Goal: Task Accomplishment & Management: Complete application form

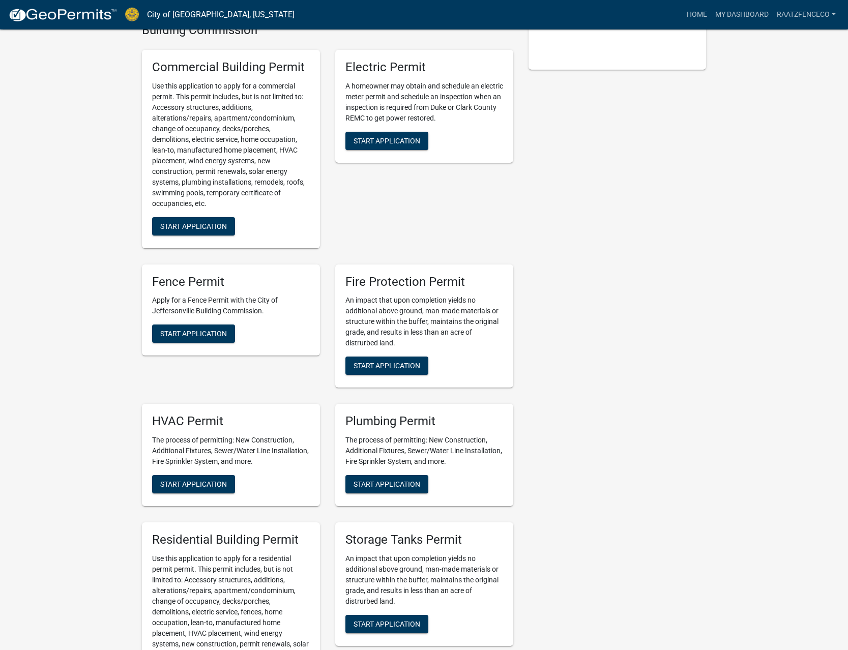
scroll to position [363, 0]
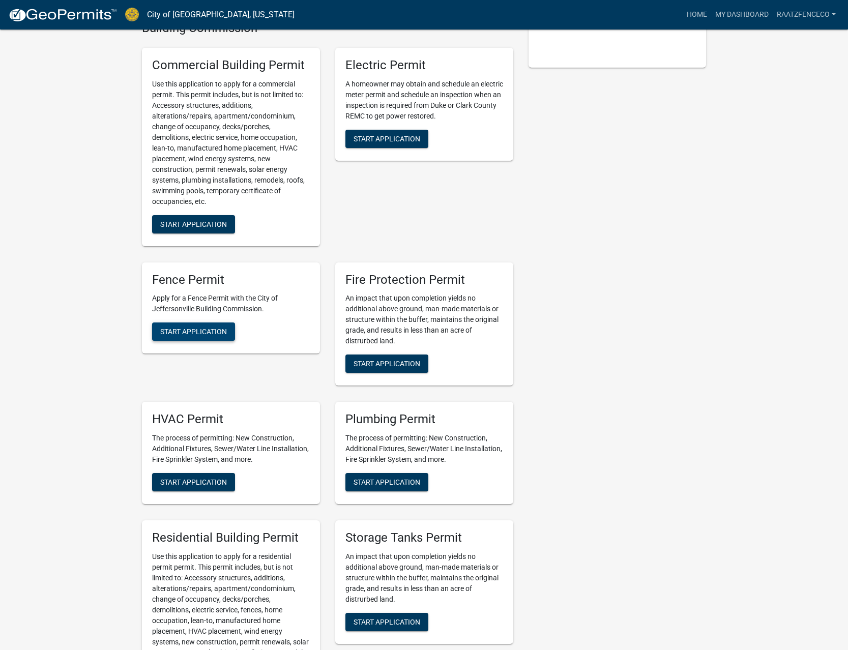
click at [196, 328] on span "Start Application" at bounding box center [193, 332] width 67 height 8
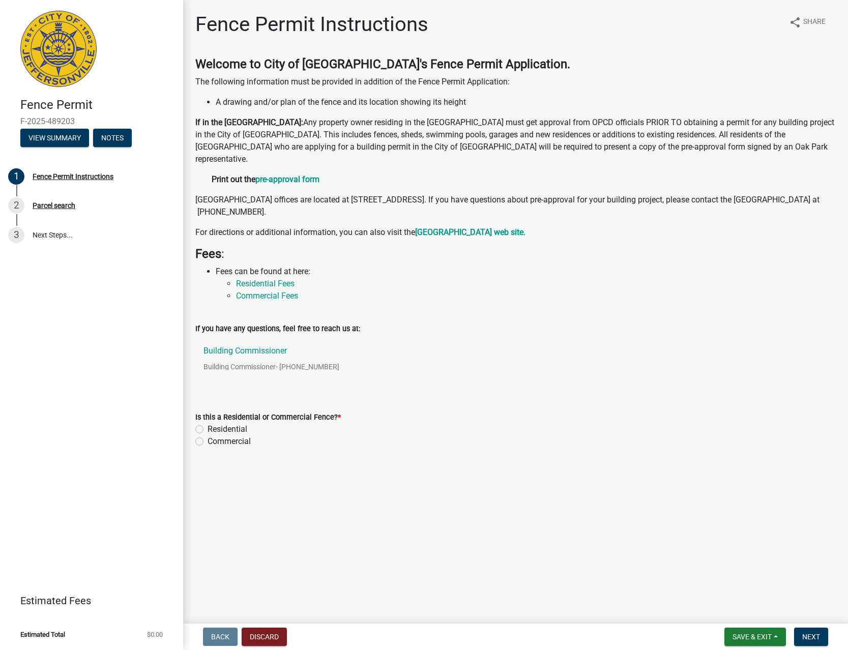
drag, startPoint x: 215, startPoint y: 430, endPoint x: 202, endPoint y: 443, distance: 18.0
click at [215, 430] on label "Residential" at bounding box center [228, 429] width 40 height 12
click at [214, 430] on input "Residential" at bounding box center [211, 426] width 7 height 7
radio input "true"
click at [810, 628] on button "Next" at bounding box center [811, 637] width 34 height 18
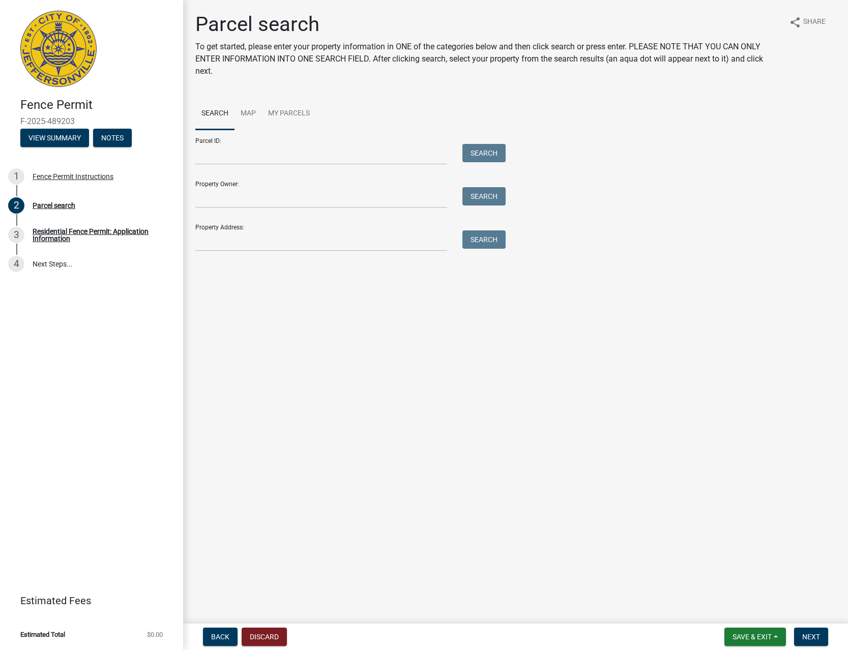
click at [283, 228] on div "Property Address: Search" at bounding box center [347, 233] width 305 height 35
click at [282, 237] on input "Property Address:" at bounding box center [321, 240] width 252 height 21
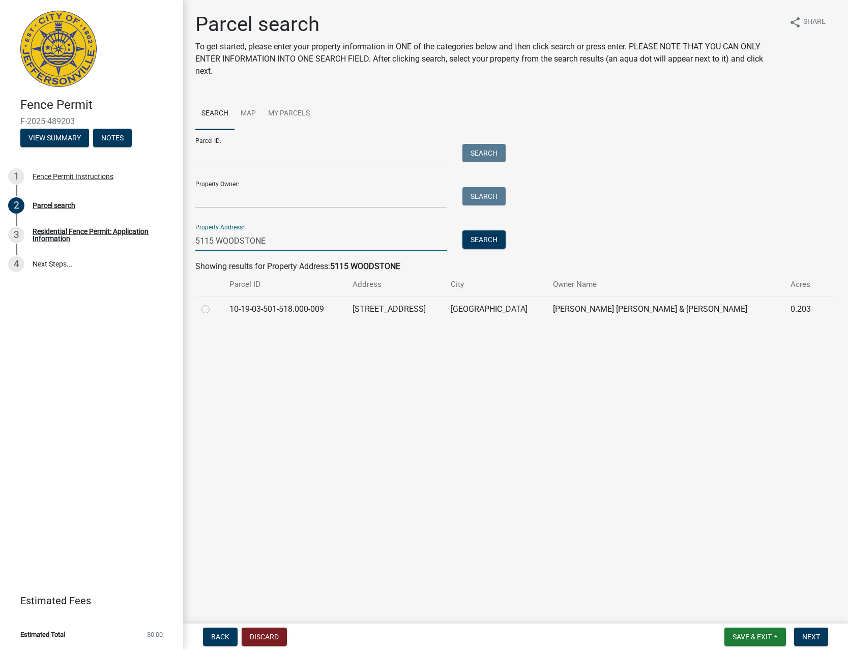
type input "5115 WOODSTONE"
click at [214, 303] on label at bounding box center [214, 303] width 0 height 0
click at [214, 309] on input "radio" at bounding box center [217, 306] width 7 height 7
radio input "true"
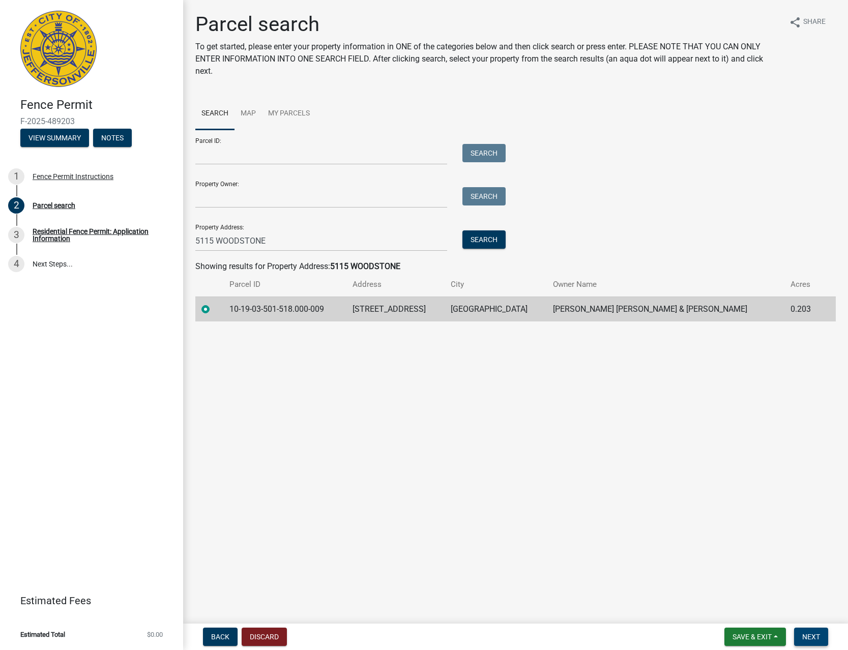
click at [818, 634] on span "Next" at bounding box center [811, 637] width 18 height 8
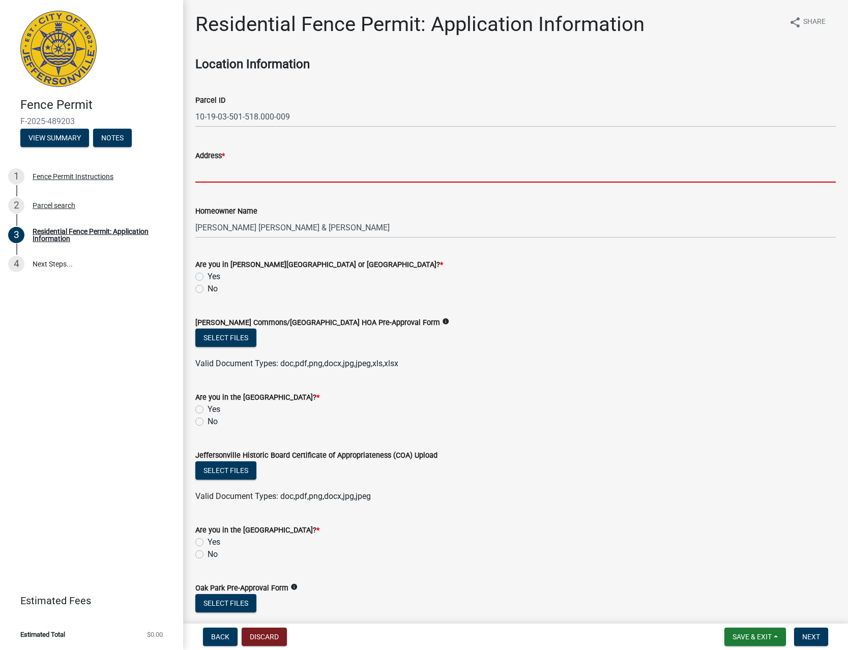
click at [364, 164] on input "Address *" at bounding box center [515, 172] width 640 height 21
type input "[STREET_ADDRESS]"
click at [208, 289] on label "No" at bounding box center [213, 289] width 10 height 12
click at [208, 289] on input "No" at bounding box center [211, 286] width 7 height 7
radio input "true"
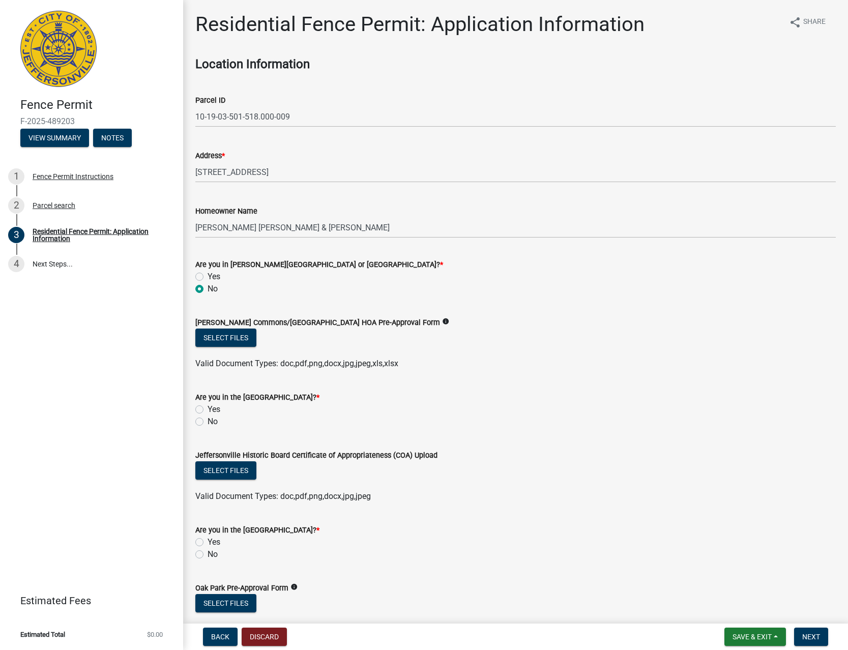
click at [208, 420] on label "No" at bounding box center [213, 422] width 10 height 12
click at [208, 420] on input "No" at bounding box center [211, 419] width 7 height 7
radio input "true"
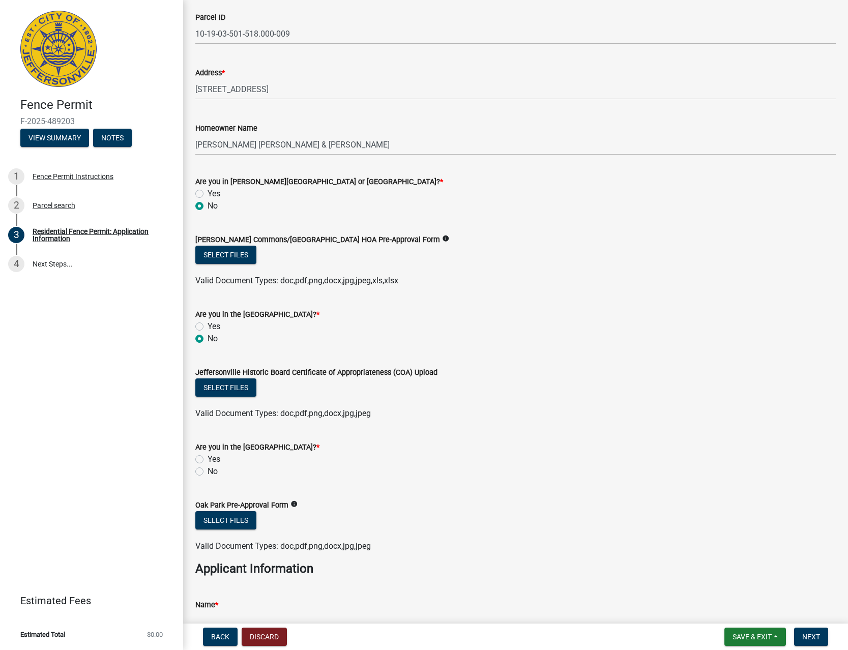
scroll to position [174, 0]
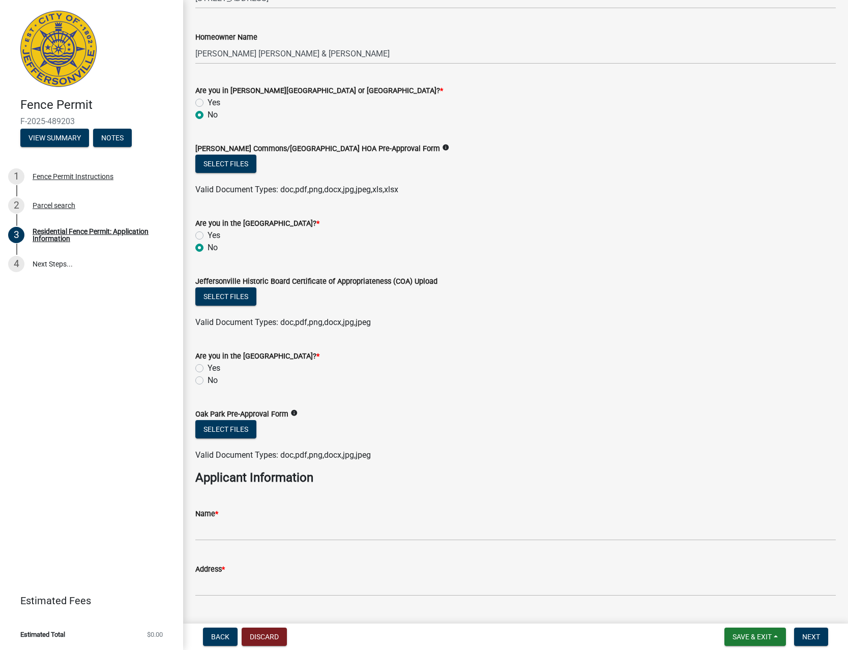
click at [207, 385] on div "No" at bounding box center [515, 380] width 640 height 12
click at [208, 379] on label "No" at bounding box center [213, 380] width 10 height 12
click at [208, 379] on input "No" at bounding box center [211, 377] width 7 height 7
radio input "true"
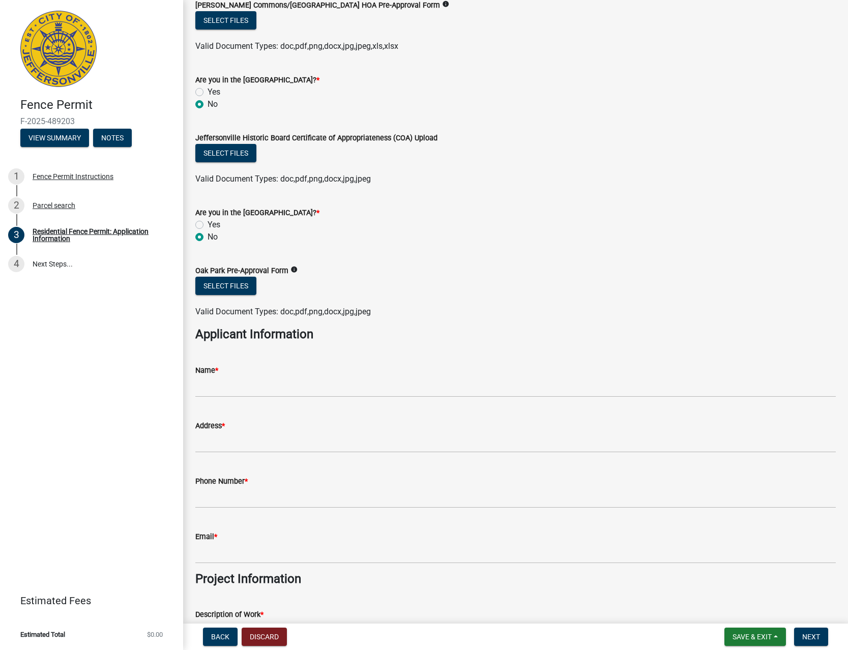
scroll to position [348, 0]
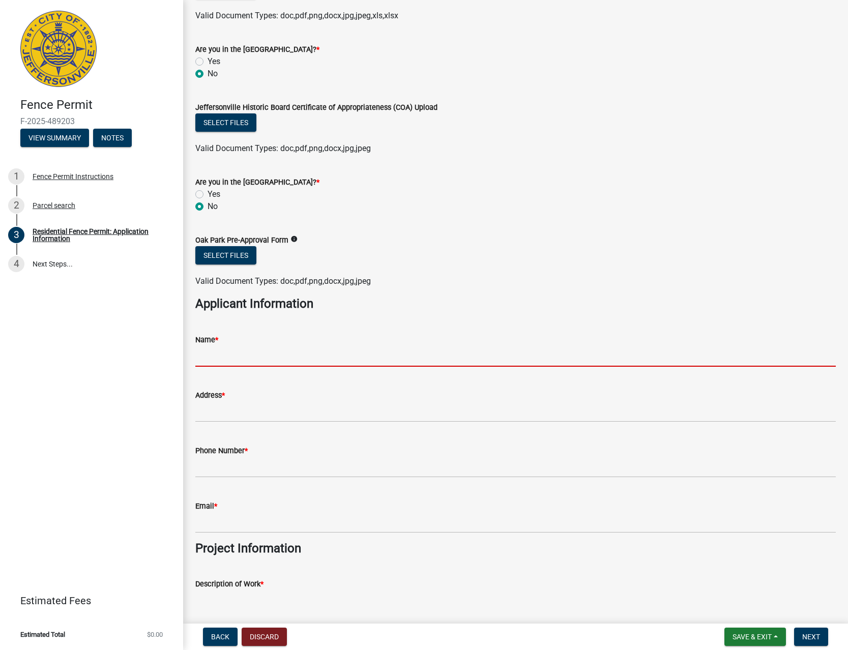
click at [265, 359] on input "Name *" at bounding box center [515, 356] width 640 height 21
type input "[PERSON_NAME] FENCE CO"
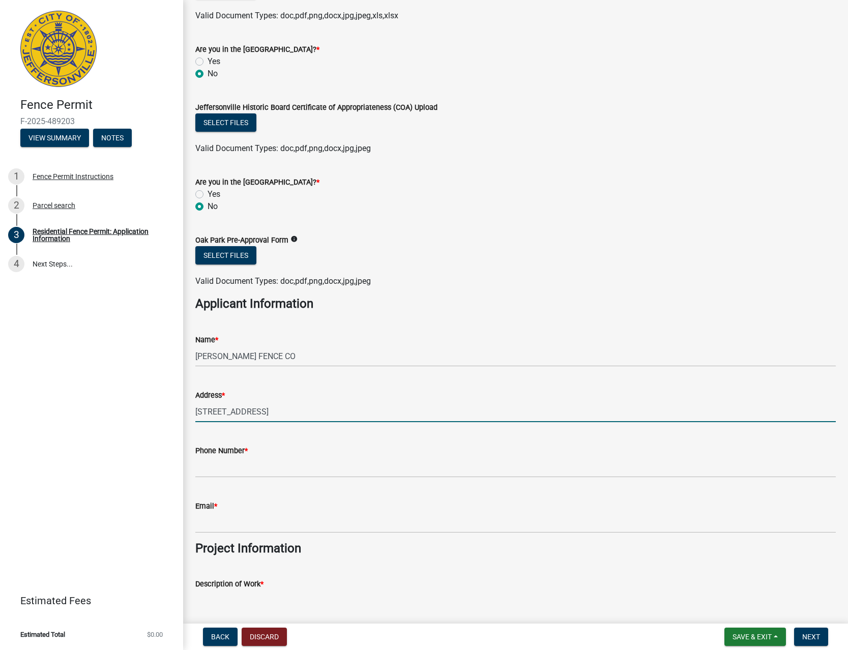
type input "[STREET_ADDRESS]"
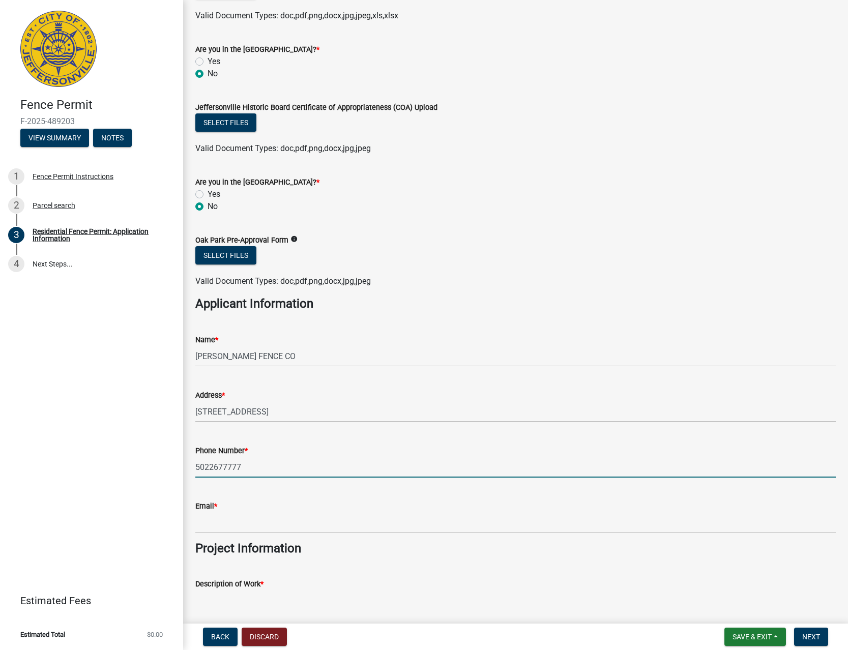
type input "5022677777"
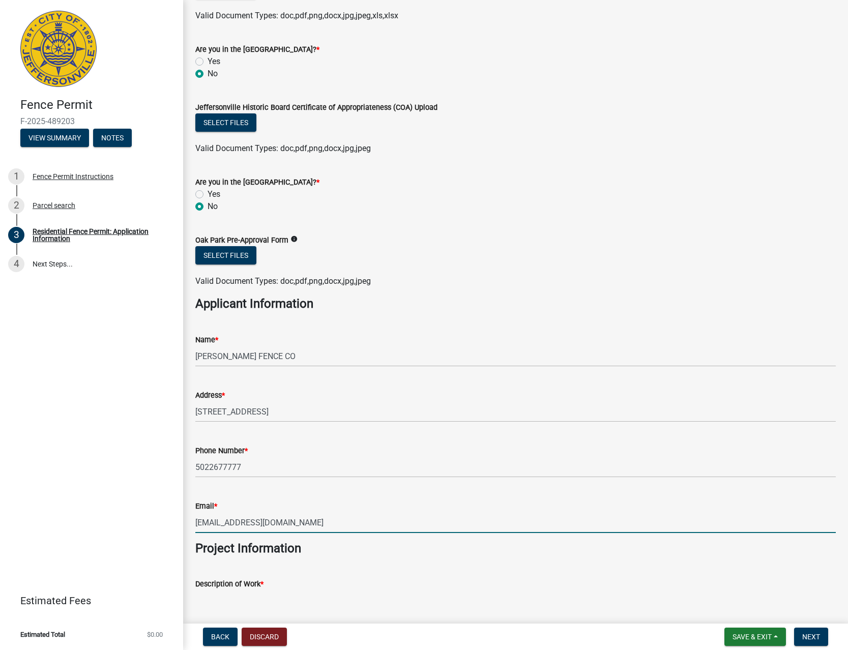
type input "[EMAIL_ADDRESS][DOMAIN_NAME]"
type textarea "INSTALL FENCE"
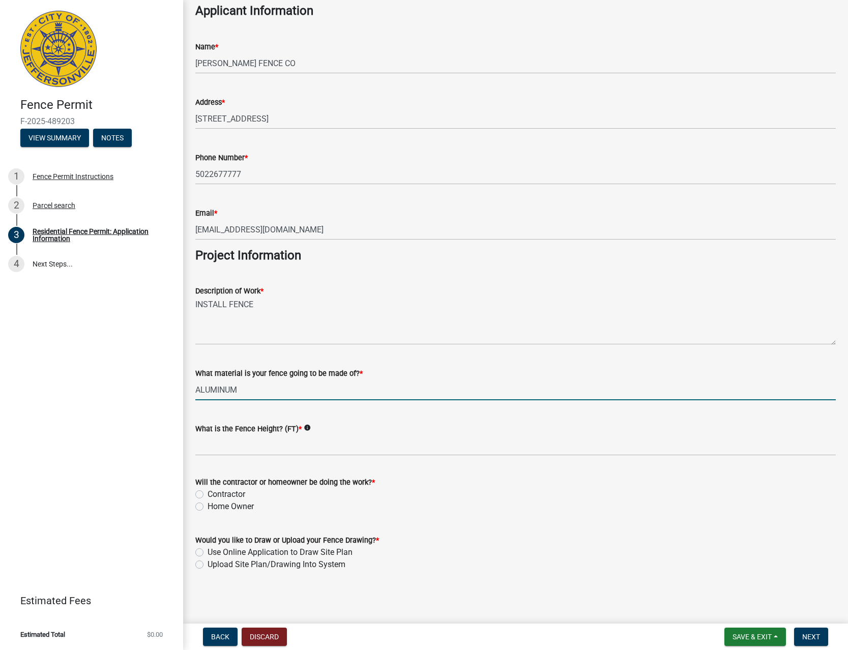
type input "ALUMINUM"
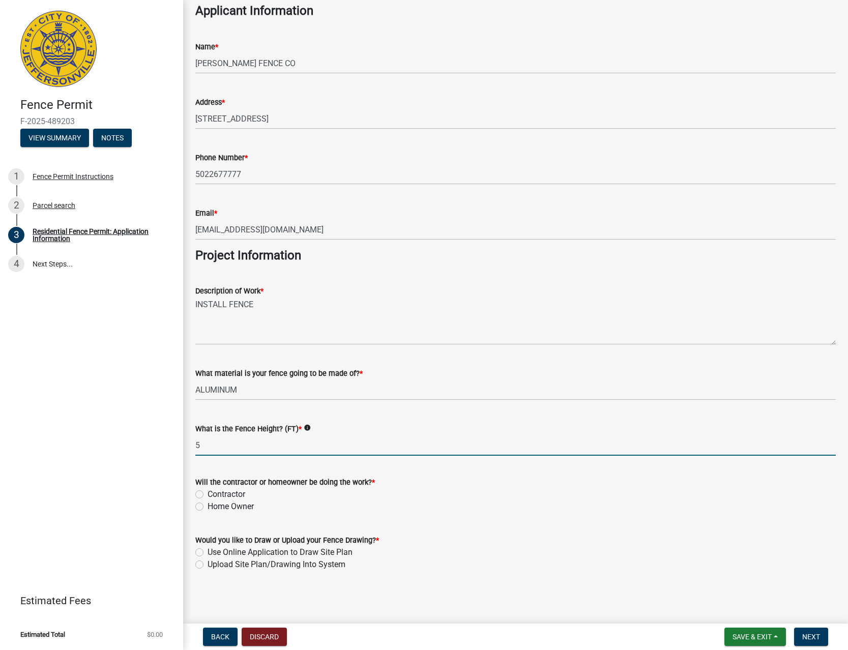
type input "5"
click at [226, 497] on label "Contractor" at bounding box center [227, 494] width 38 height 12
click at [214, 495] on input "Contractor" at bounding box center [211, 491] width 7 height 7
radio input "true"
click at [252, 566] on label "Upload Site Plan/Drawing Into System" at bounding box center [277, 564] width 138 height 12
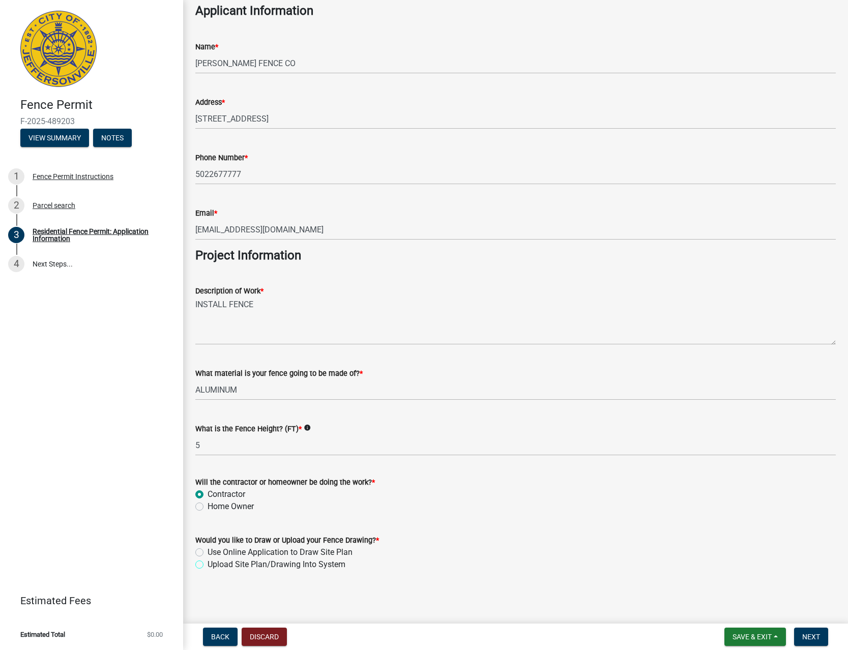
click at [214, 565] on input "Upload Site Plan/Drawing Into System" at bounding box center [211, 561] width 7 height 7
radio input "true"
click at [809, 635] on span "Next" at bounding box center [811, 637] width 18 height 8
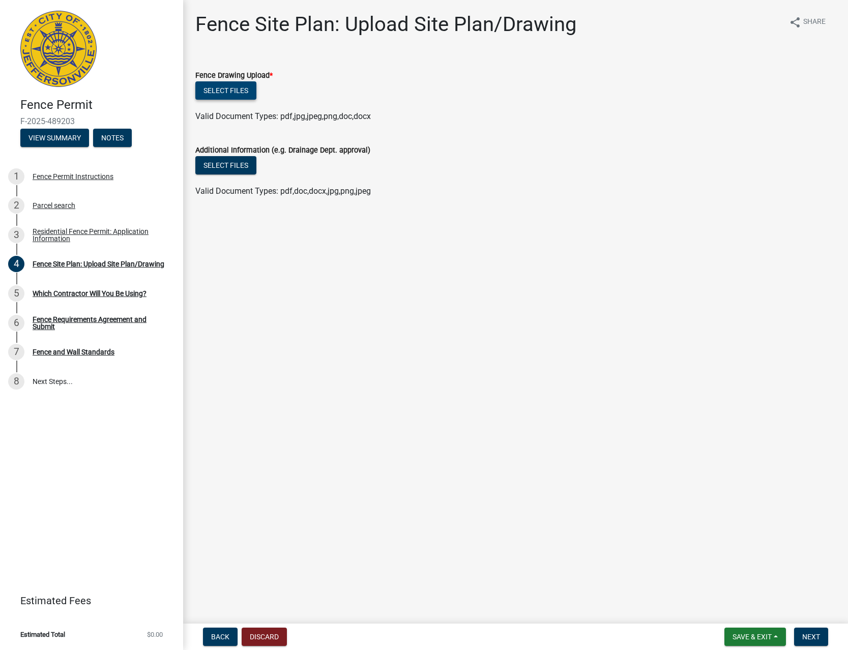
click at [232, 85] on button "Select files" at bounding box center [225, 90] width 61 height 18
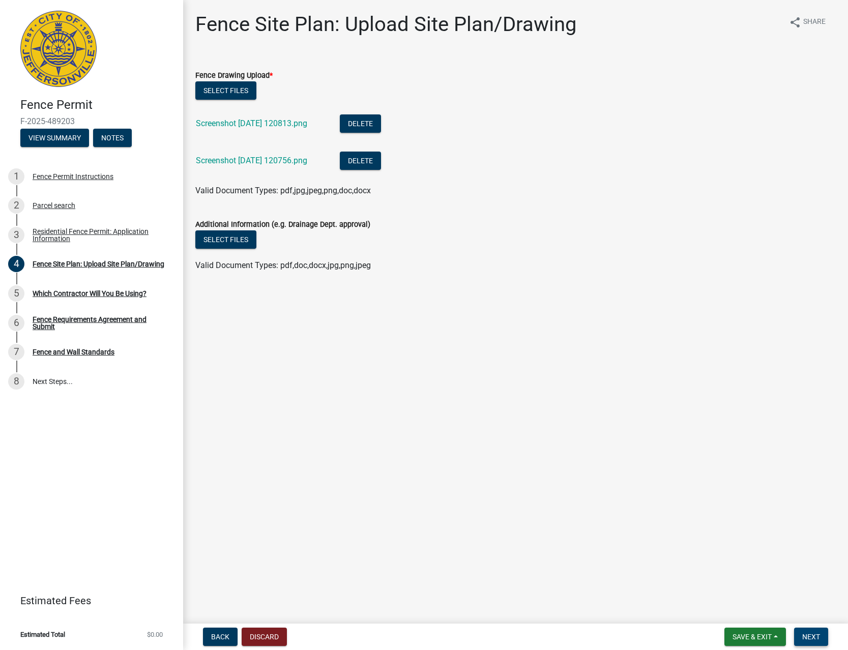
click at [809, 634] on span "Next" at bounding box center [811, 637] width 18 height 8
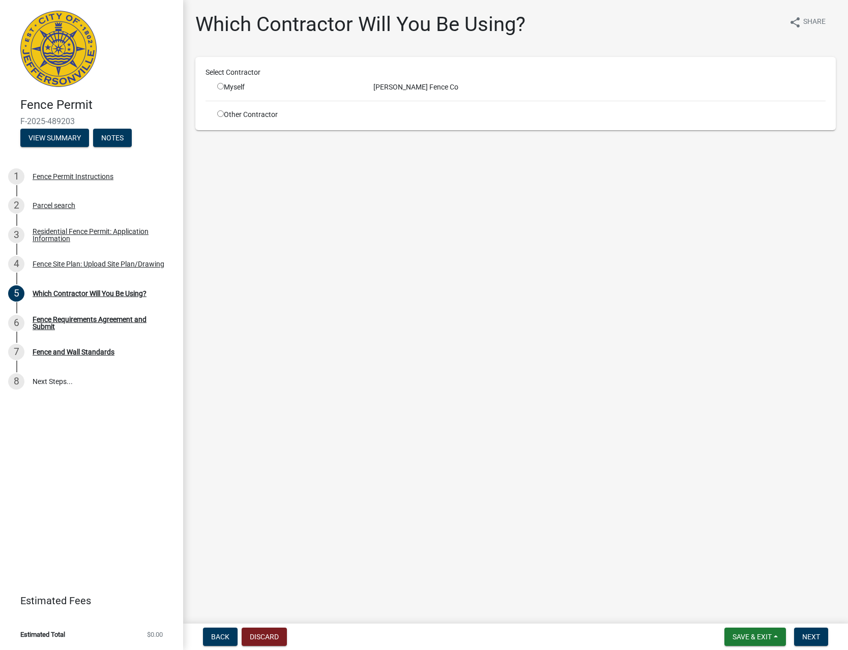
click at [234, 95] on div "Select Contractor Myself [PERSON_NAME] Fence Co Other Contractor" at bounding box center [515, 93] width 620 height 53
click at [233, 89] on div "Myself" at bounding box center [287, 87] width 141 height 11
click at [219, 87] on input "radio" at bounding box center [220, 86] width 7 height 7
radio input "true"
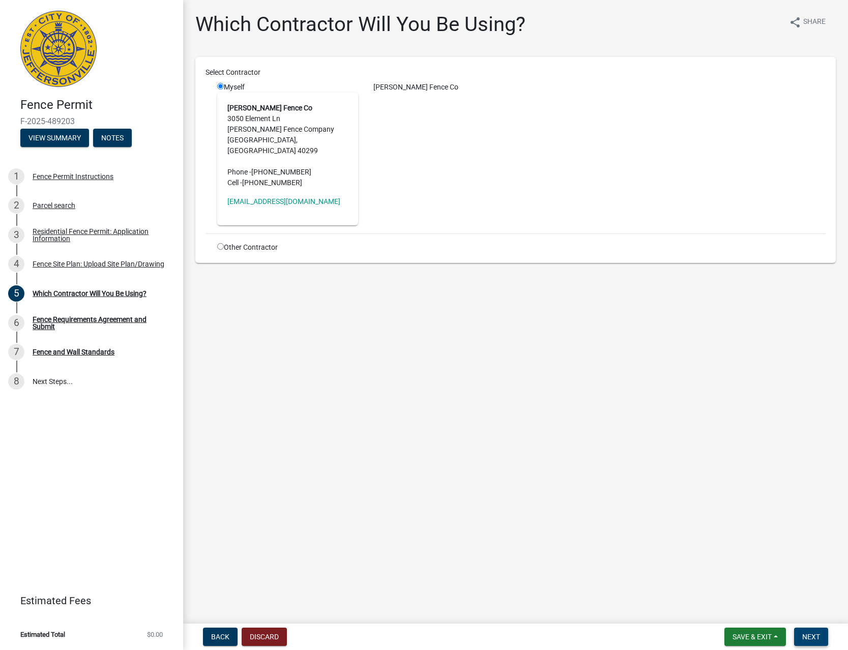
click at [815, 633] on span "Next" at bounding box center [811, 637] width 18 height 8
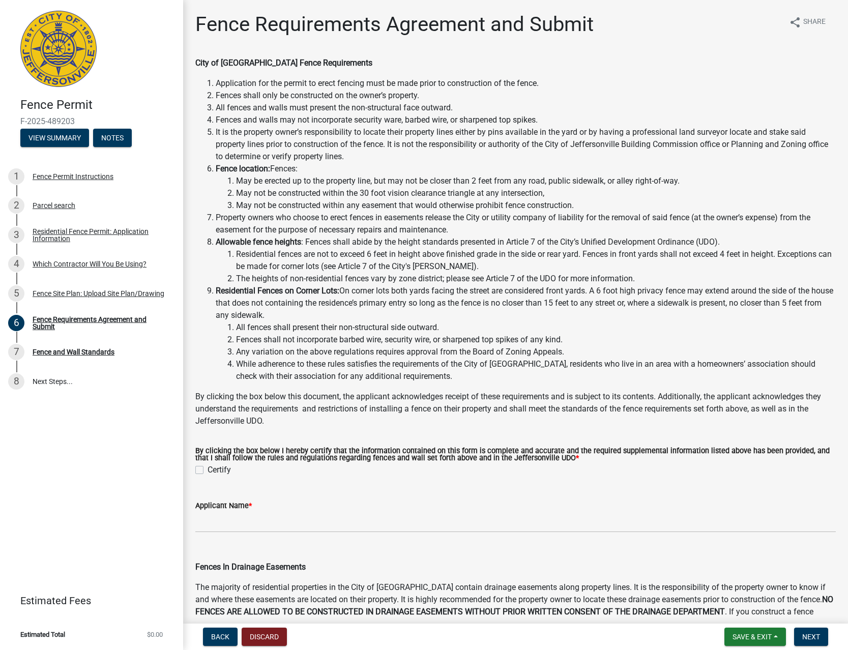
click at [209, 474] on label "Certify" at bounding box center [219, 470] width 23 height 12
click at [209, 470] on input "Certify" at bounding box center [211, 467] width 7 height 7
checkbox input "true"
click at [224, 519] on input "Applicant Name *" at bounding box center [515, 522] width 640 height 21
type input "[PERSON_NAME] FENCE CO"
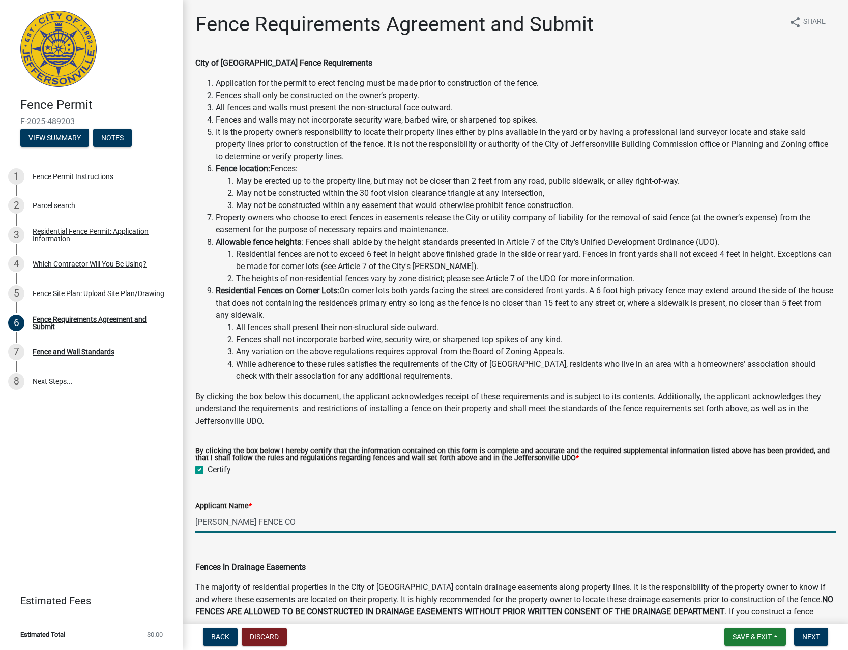
scroll to position [367, 0]
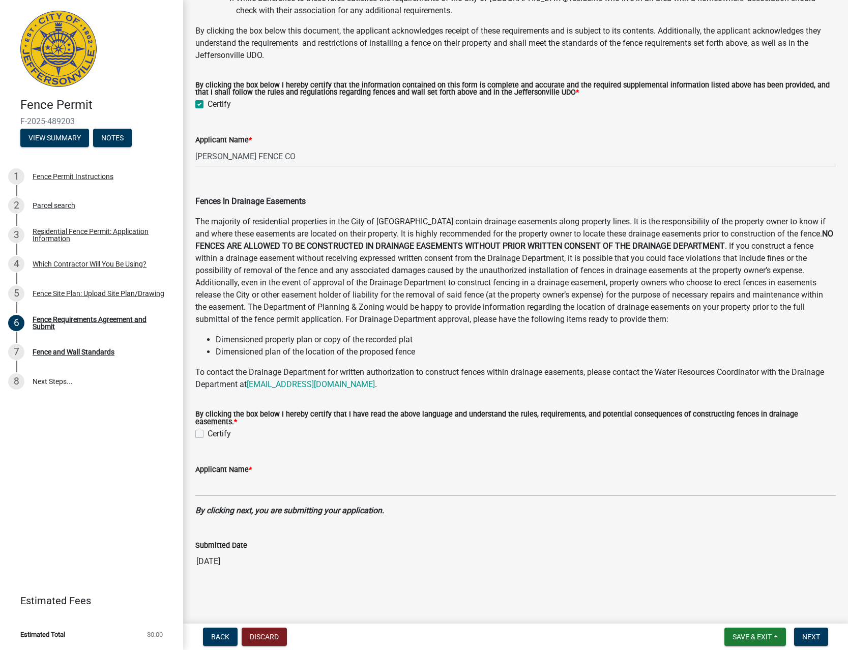
click at [226, 432] on label "Certify" at bounding box center [219, 434] width 23 height 12
click at [214, 432] on input "Certify" at bounding box center [211, 431] width 7 height 7
checkbox input "true"
click at [228, 478] on input "Applicant Name *" at bounding box center [515, 486] width 640 height 21
type input "[PERSON_NAME] FENCE CO"
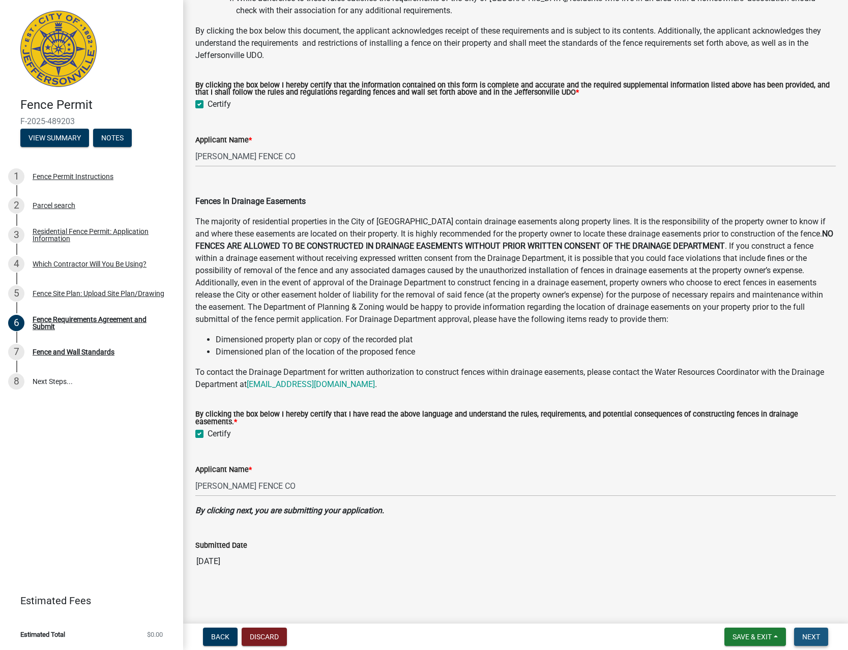
click at [810, 636] on span "Next" at bounding box center [811, 637] width 18 height 8
